Goal: Task Accomplishment & Management: Use online tool/utility

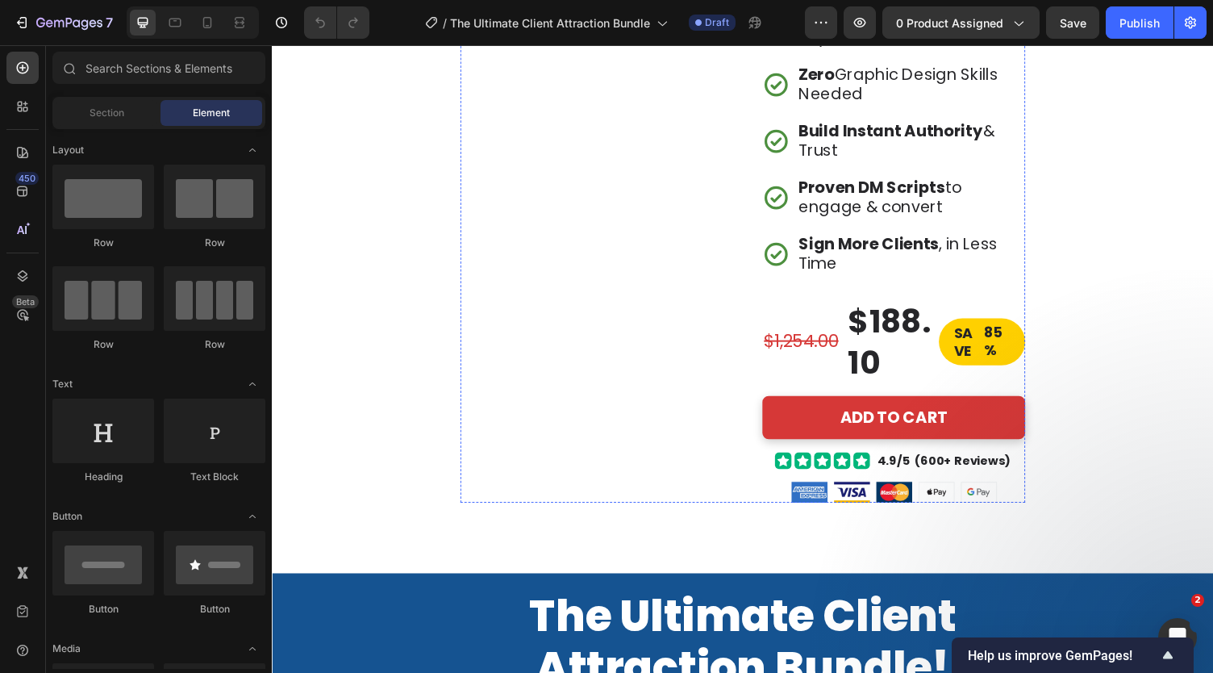
scroll to position [537, 0]
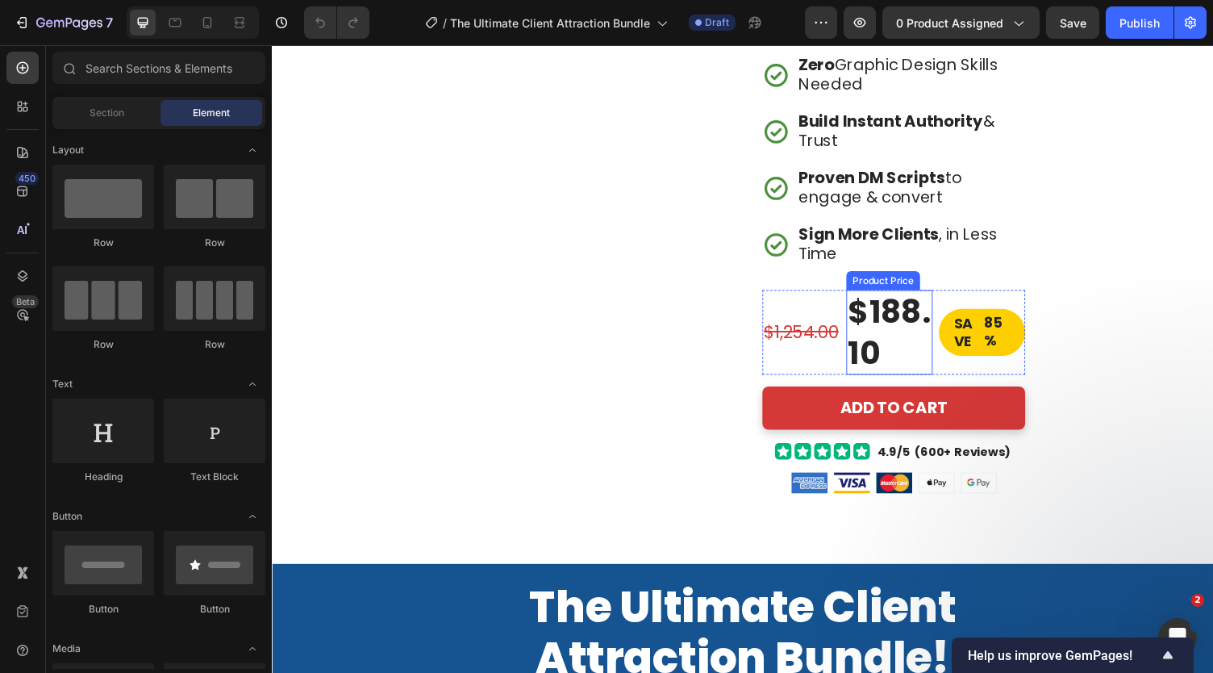
click at [889, 341] on div "$188.10" at bounding box center [906, 340] width 89 height 87
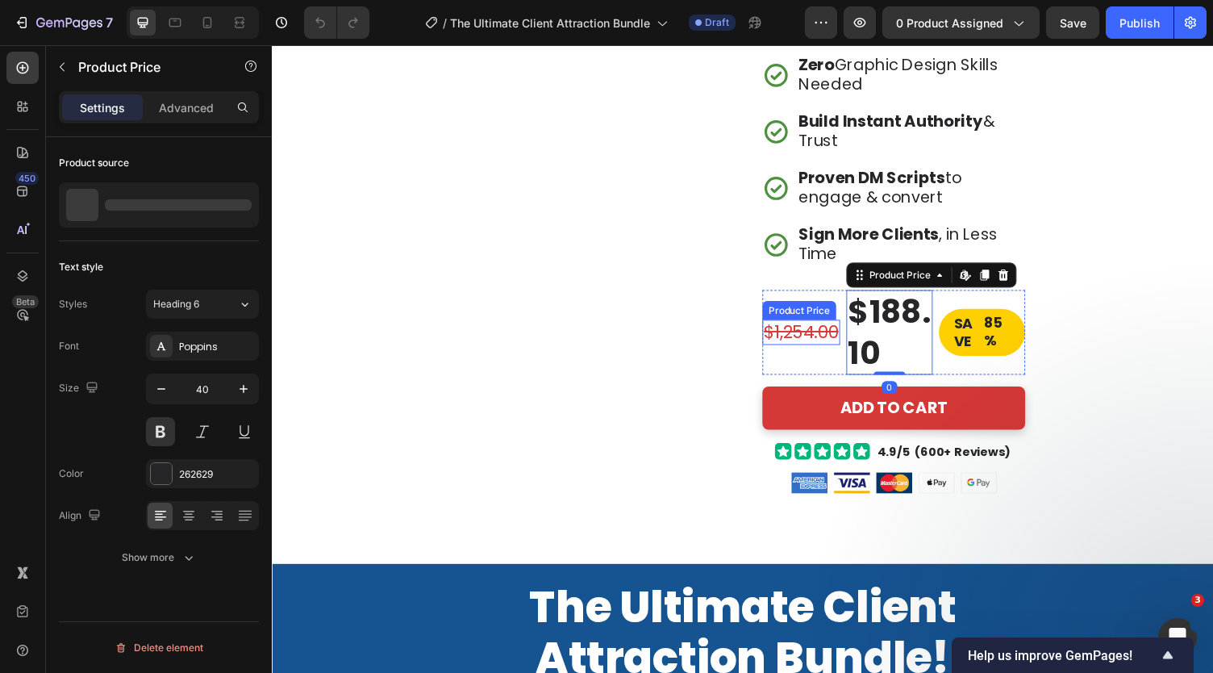
click at [819, 343] on div "$1,254.00" at bounding box center [816, 340] width 80 height 27
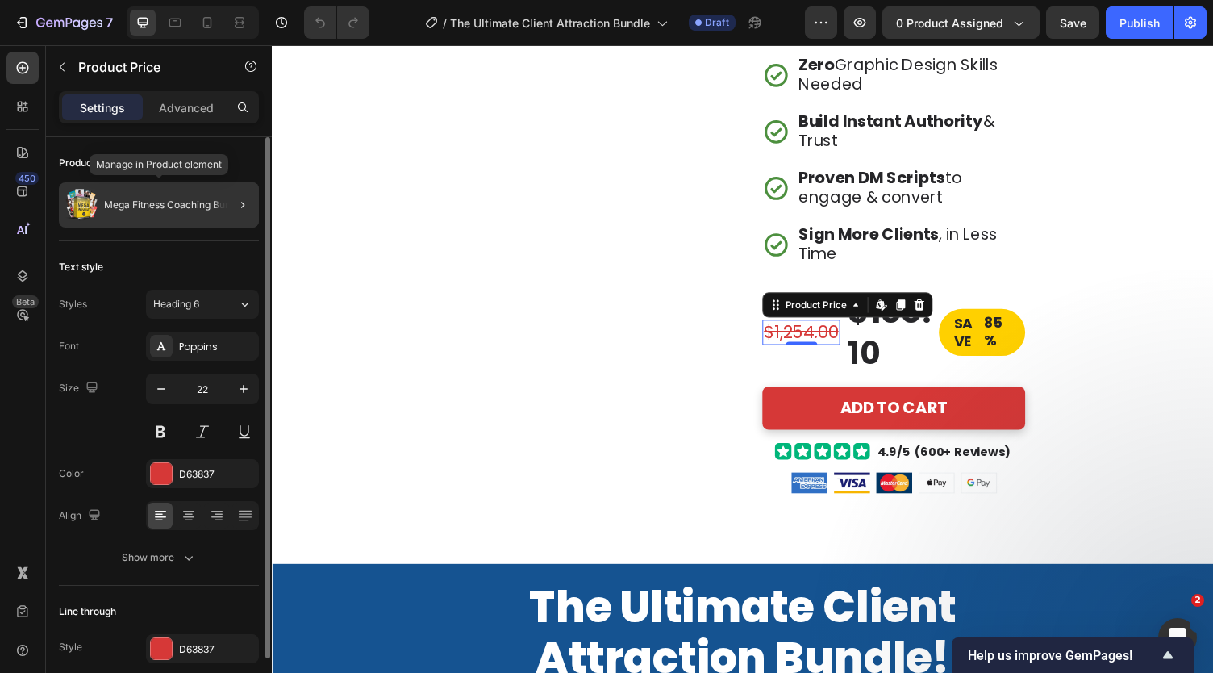
click at [183, 201] on p "Mega Fitness Coaching Bundle" at bounding box center [174, 204] width 140 height 11
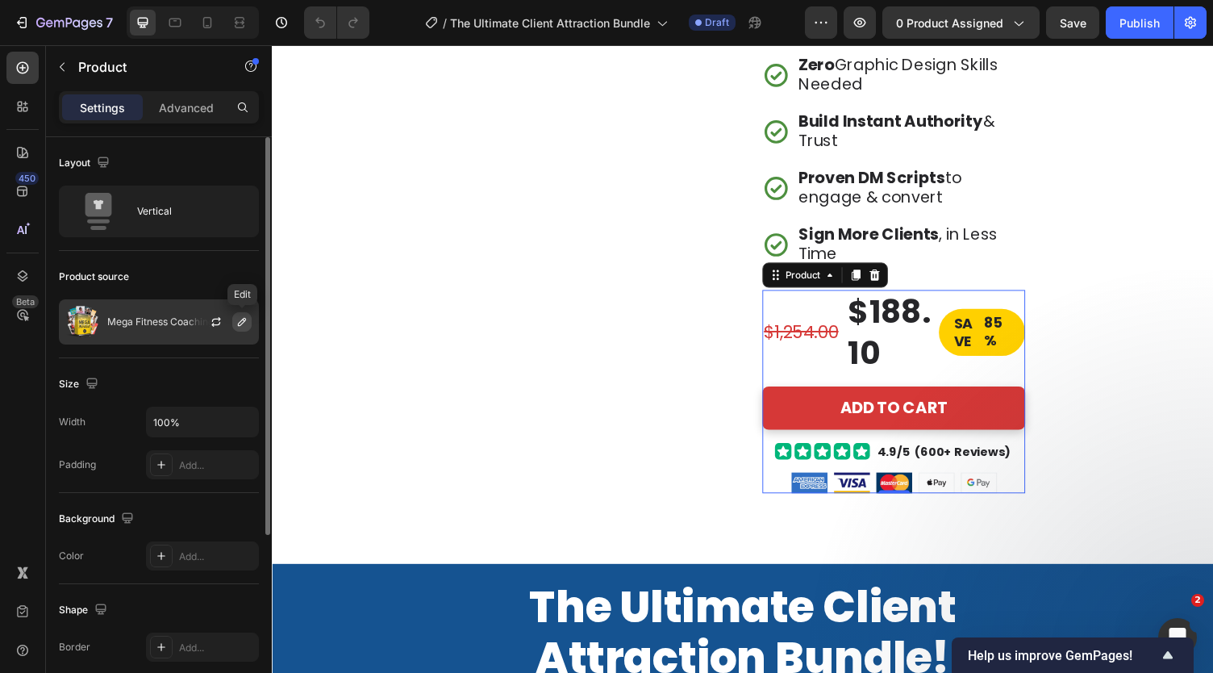
click at [242, 323] on icon "button" at bounding box center [241, 321] width 13 height 13
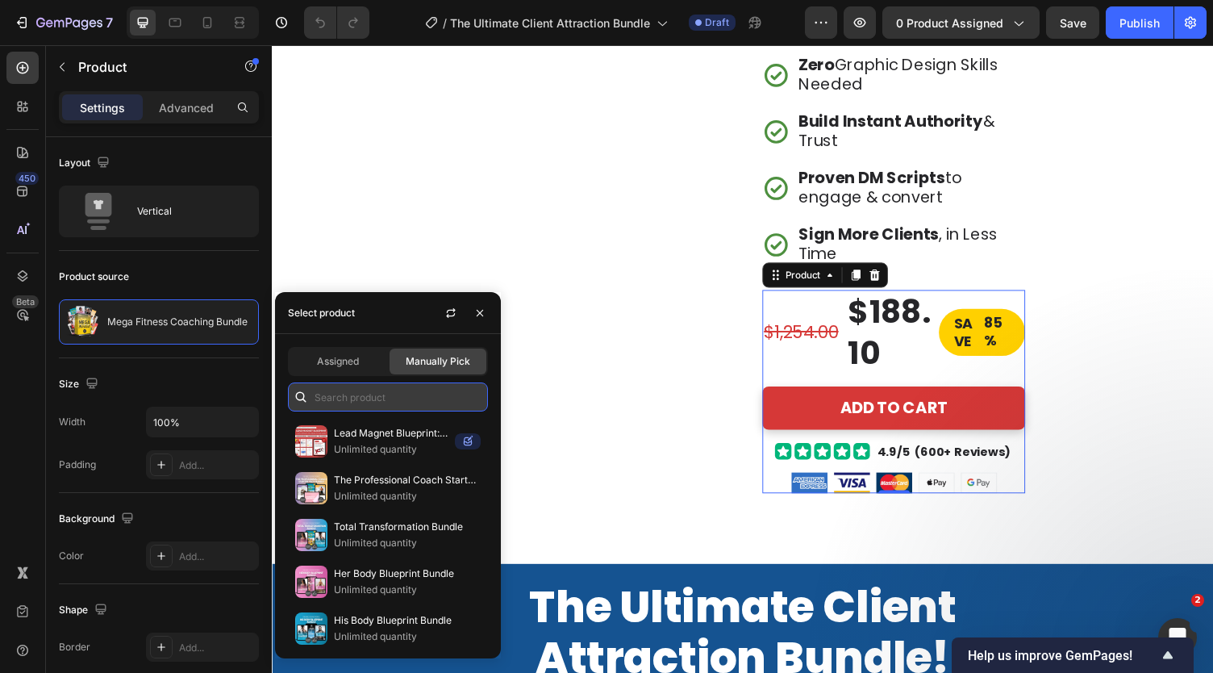
click at [366, 402] on input "text" at bounding box center [388, 396] width 200 height 29
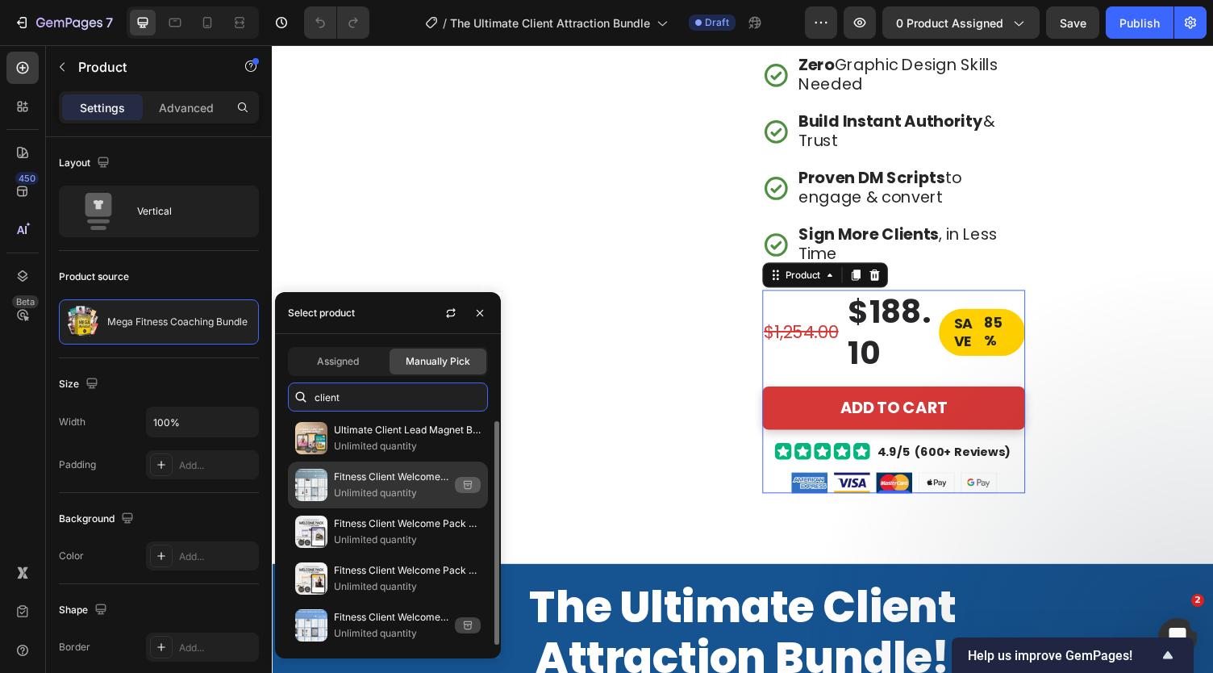
scroll to position [0, 0]
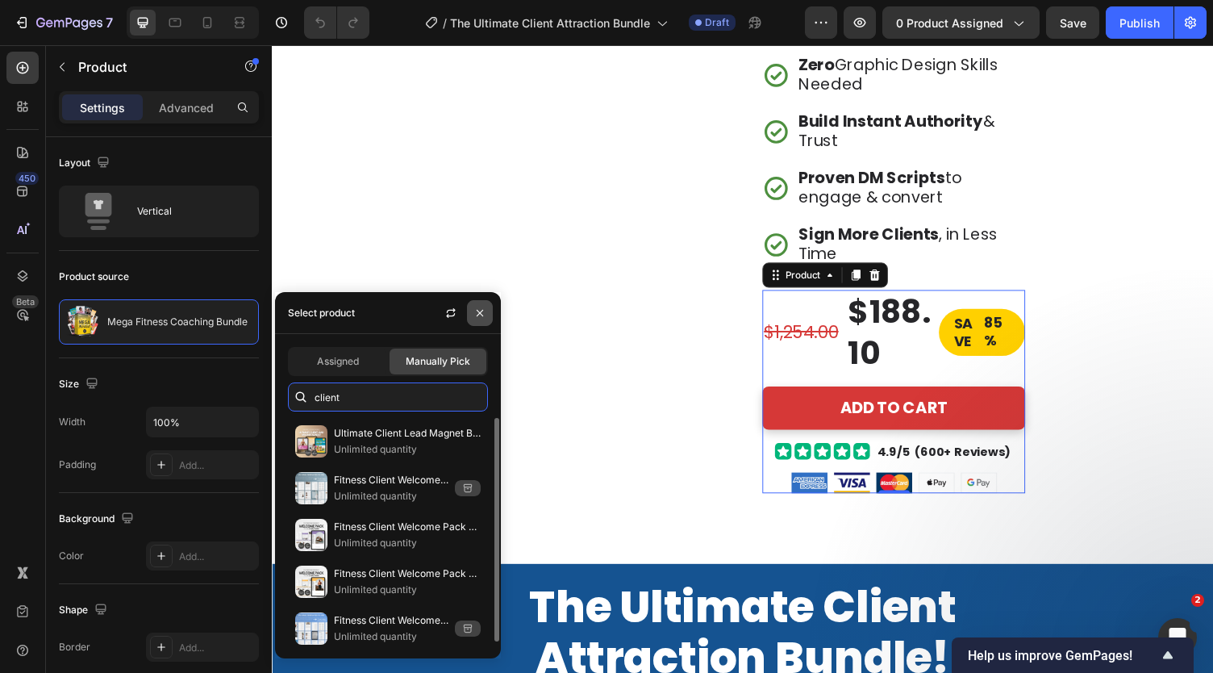
type input "client"
drag, startPoint x: 215, startPoint y: 281, endPoint x: 484, endPoint y: 310, distance: 270.1
click at [484, 310] on icon "button" at bounding box center [479, 312] width 13 height 13
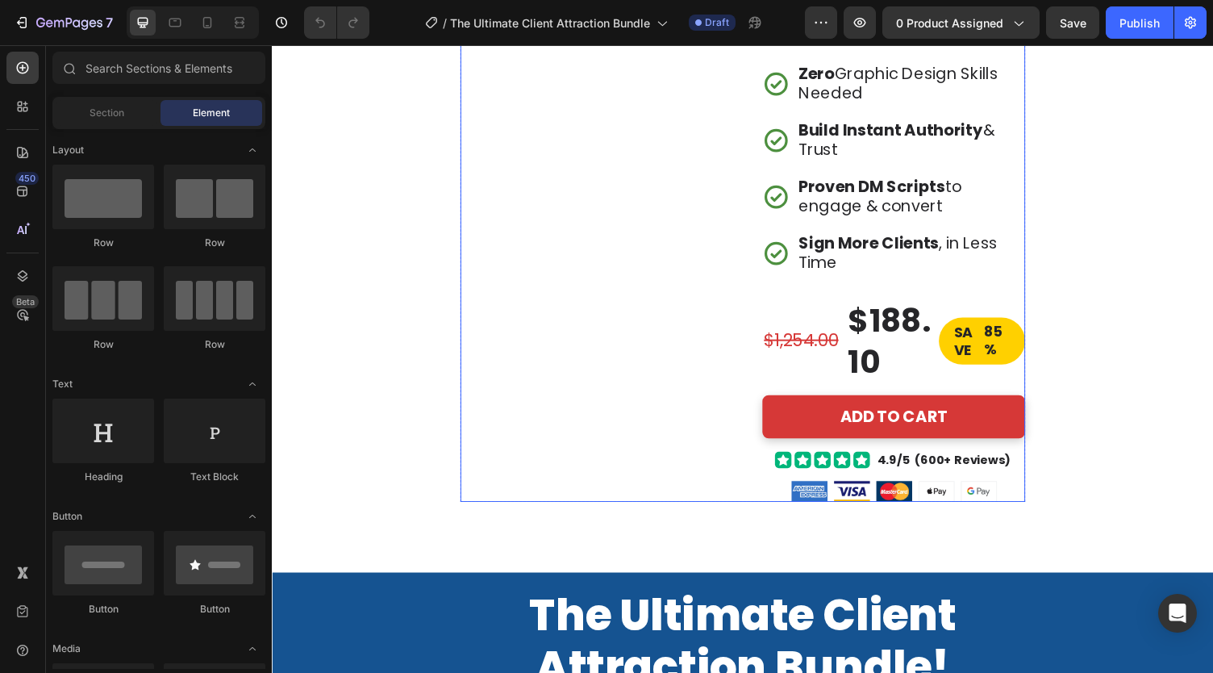
scroll to position [537, 0]
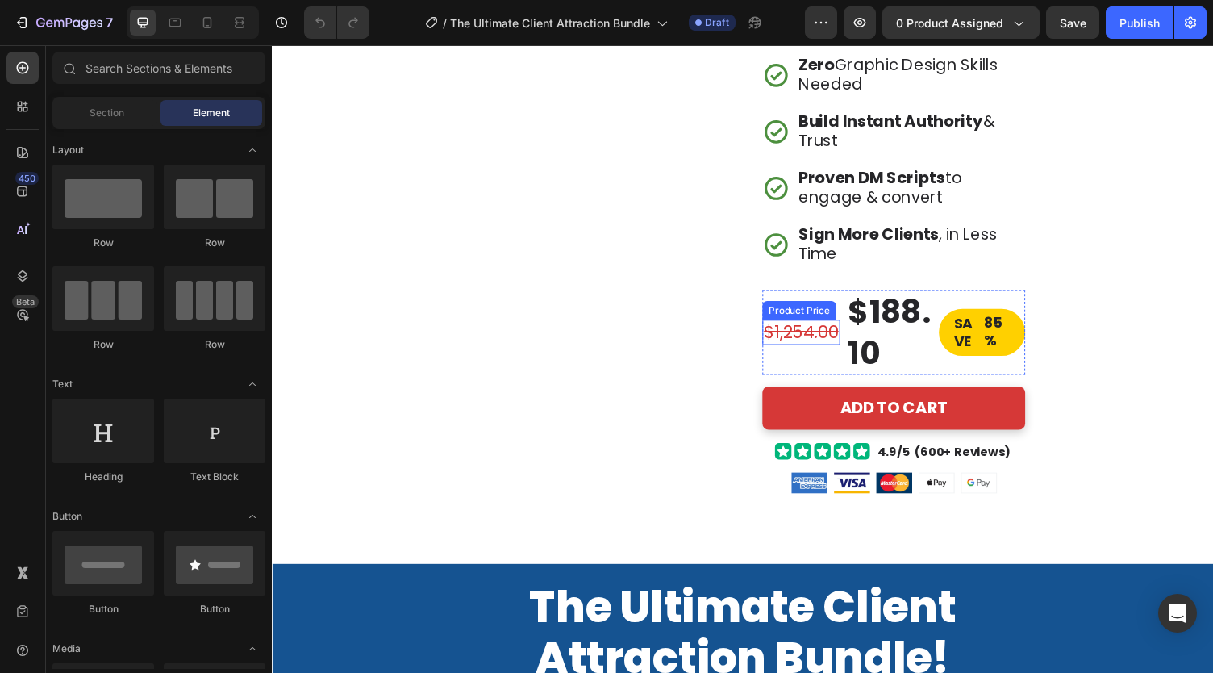
click at [802, 327] on div "$1,254.00" at bounding box center [816, 340] width 80 height 27
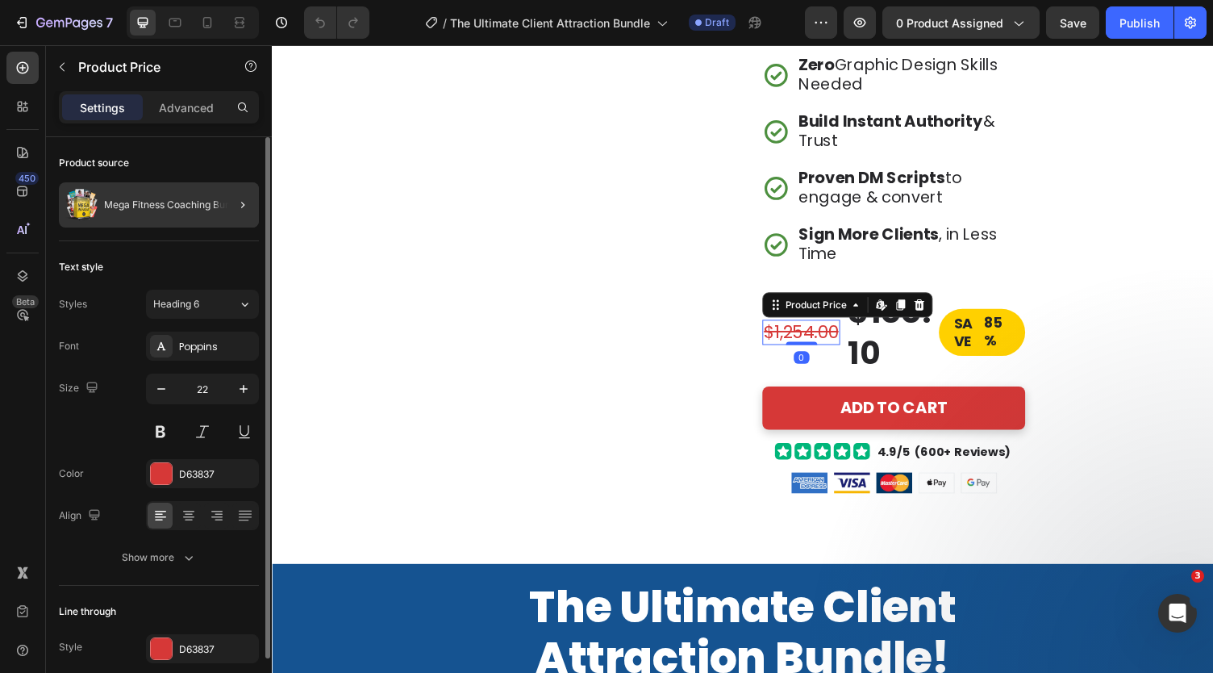
scroll to position [0, 0]
click at [229, 204] on div at bounding box center [236, 204] width 45 height 45
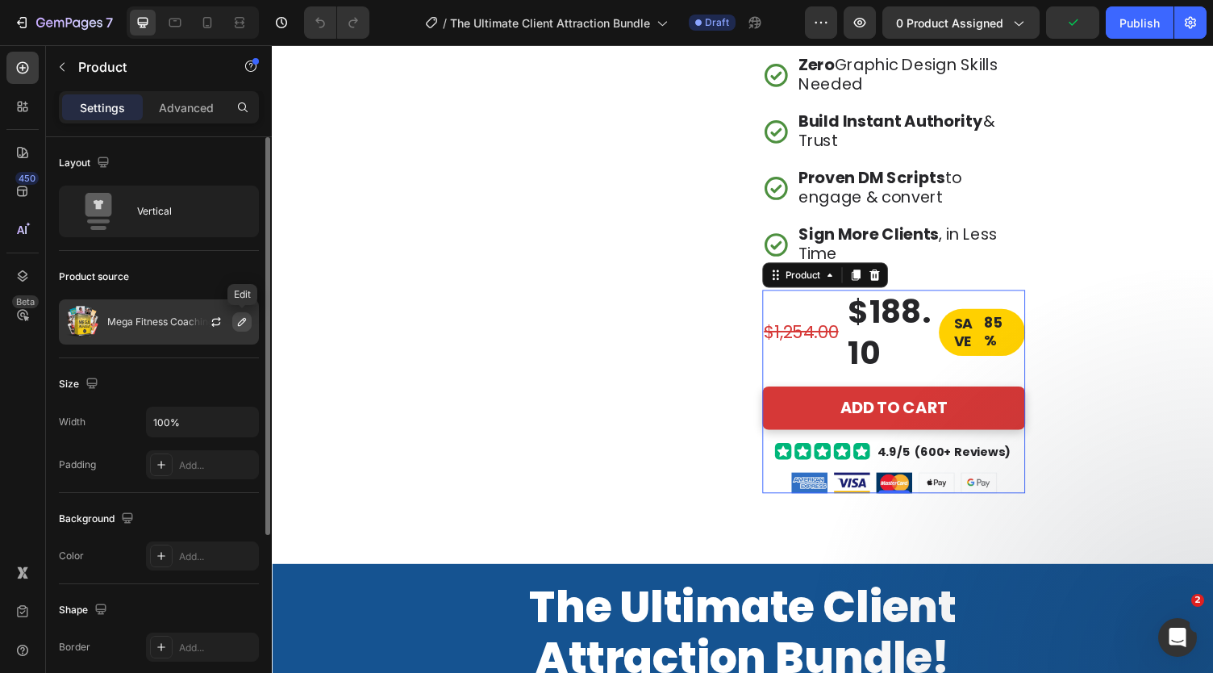
click at [239, 320] on icon "button" at bounding box center [241, 321] width 13 height 13
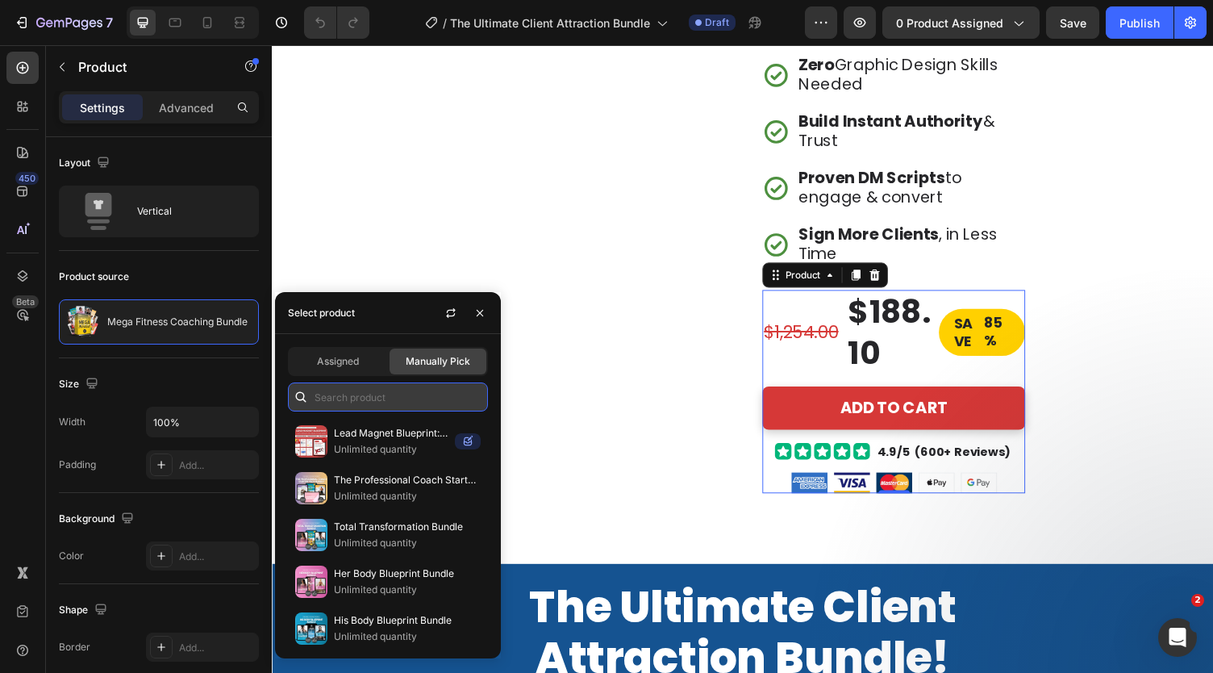
click at [368, 392] on input "text" at bounding box center [388, 396] width 200 height 29
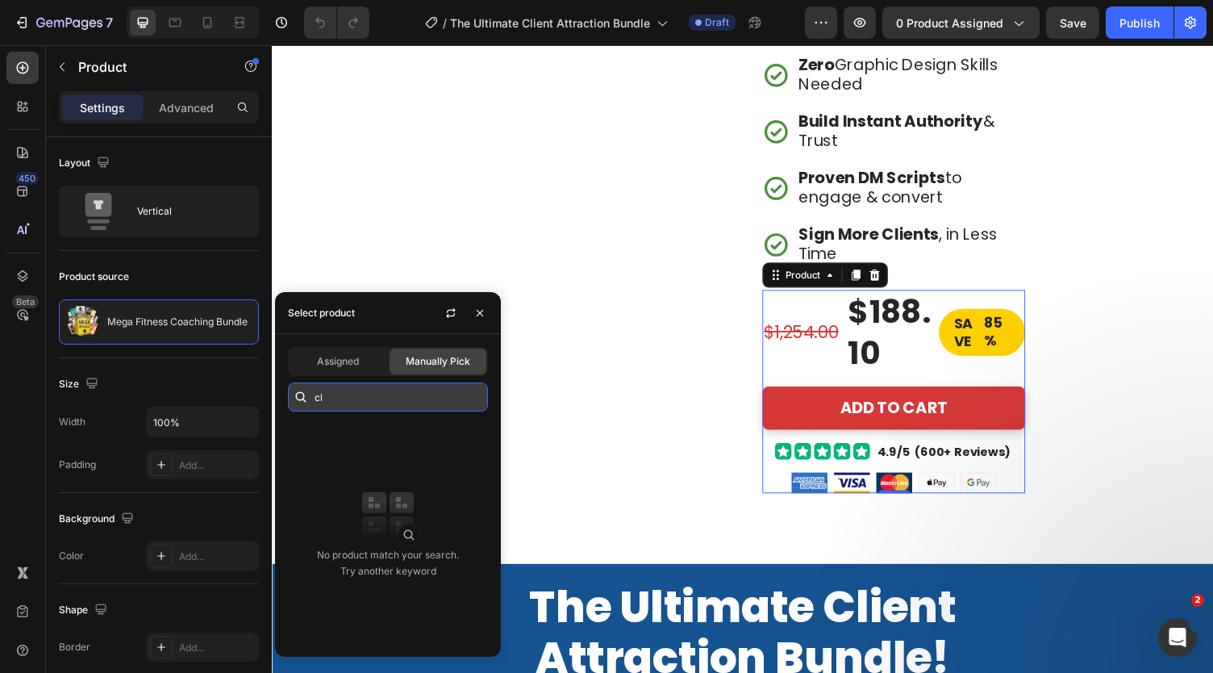
type input "c"
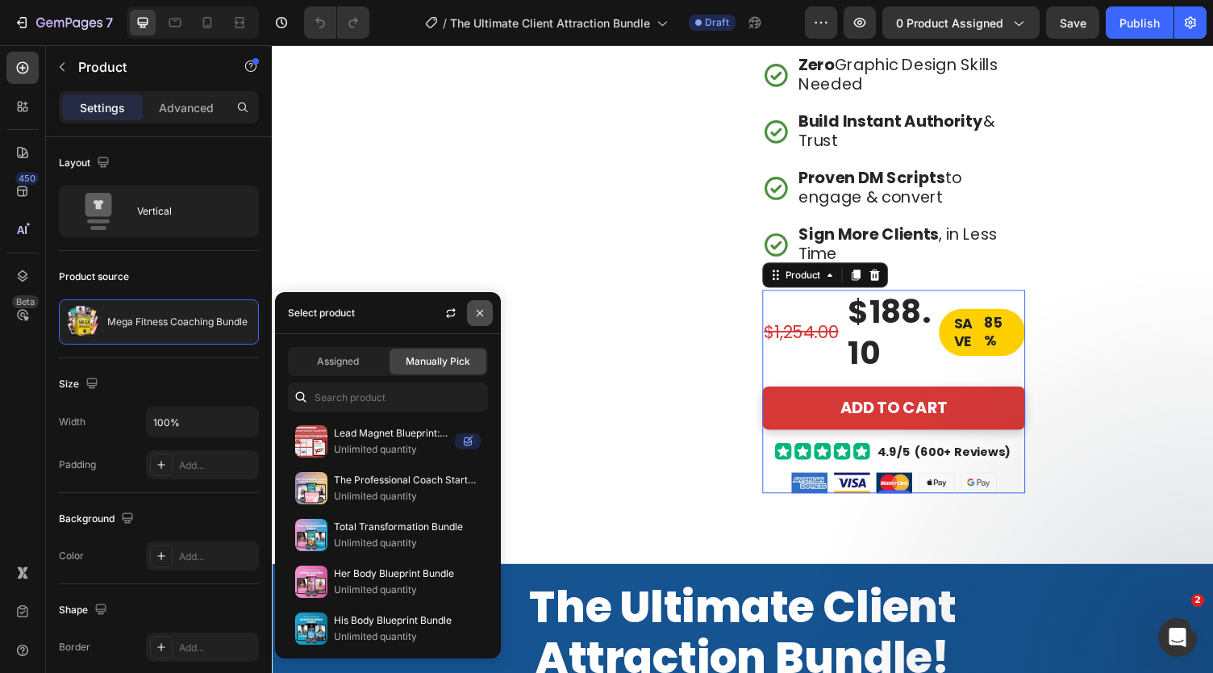
click at [480, 310] on icon "button" at bounding box center [479, 312] width 13 height 13
